Goal: Task Accomplishment & Management: Manage account settings

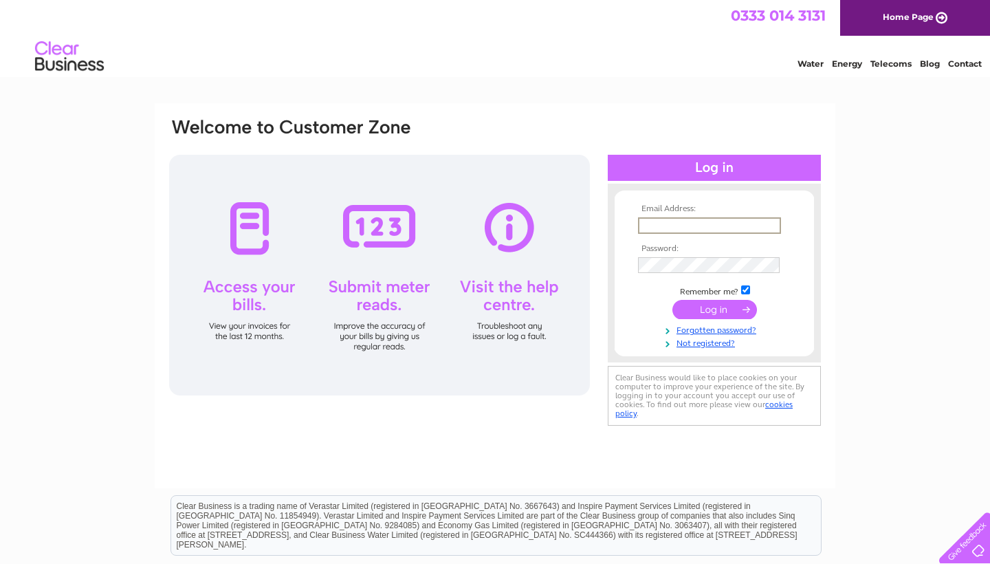
type input "[PERSON_NAME][EMAIL_ADDRESS][DOMAIN_NAME]"
click at [714, 310] on input "submit" at bounding box center [714, 309] width 85 height 19
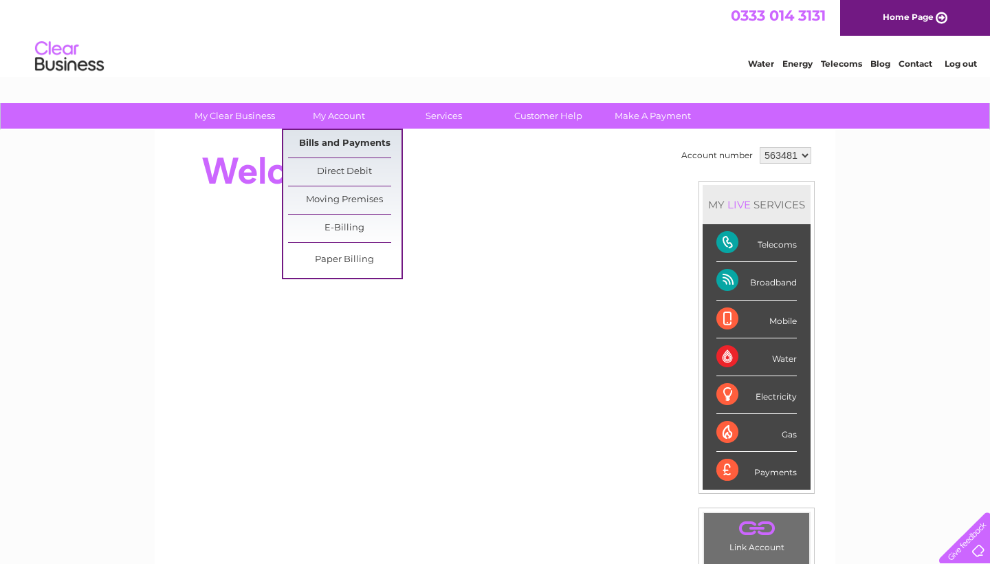
click at [327, 140] on link "Bills and Payments" at bounding box center [344, 144] width 113 height 28
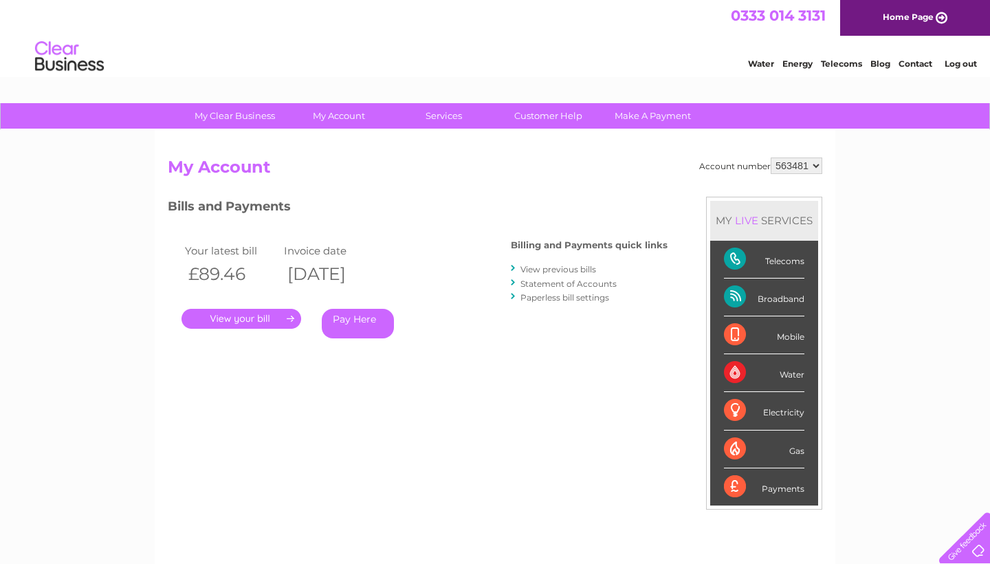
click at [250, 314] on link "." at bounding box center [242, 319] width 120 height 20
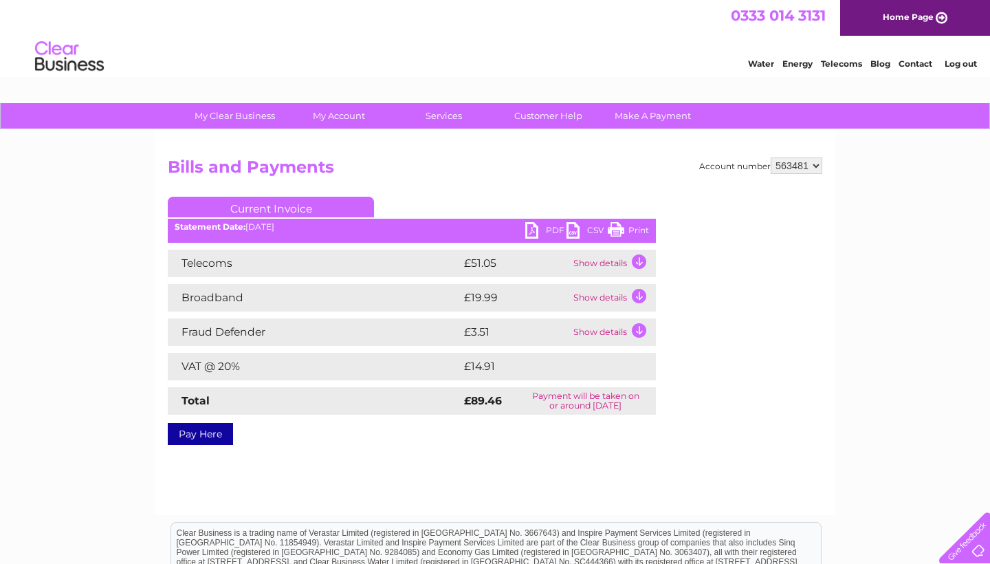
click at [640, 260] on td "Show details" at bounding box center [613, 264] width 86 height 28
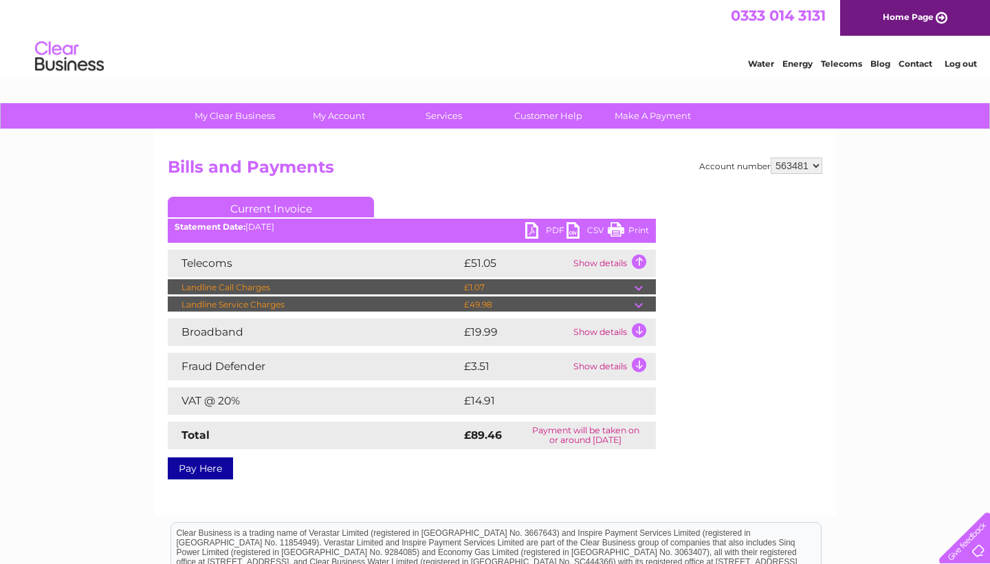
click at [611, 226] on link "Print" at bounding box center [628, 232] width 41 height 20
